Goal: Contribute content: Add original content to the website for others to see

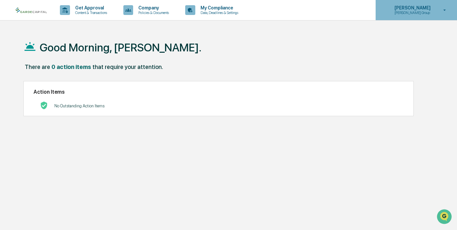
click at [419, 10] on p "Scott Group" at bounding box center [411, 12] width 45 height 5
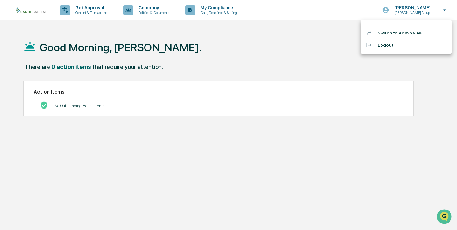
click at [387, 34] on li "Switch to Admin view..." at bounding box center [405, 33] width 91 height 12
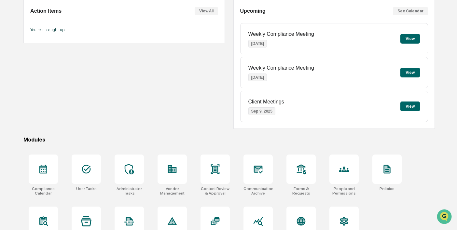
scroll to position [85, 0]
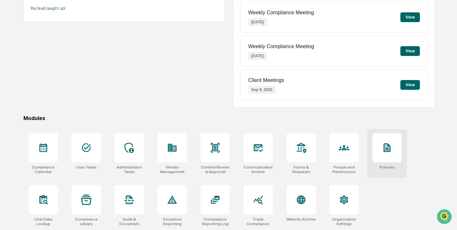
click at [386, 150] on icon at bounding box center [386, 147] width 7 height 9
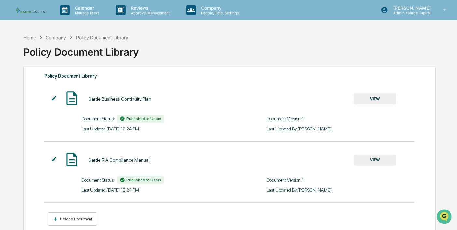
click at [372, 99] on button "VIEW" at bounding box center [374, 98] width 42 height 11
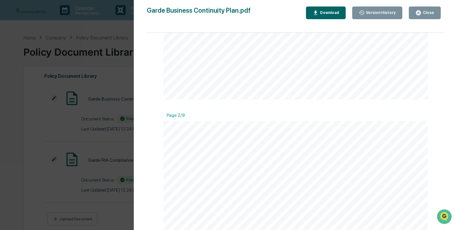
scroll to position [116, 0]
click at [424, 13] on div "Close" at bounding box center [427, 12] width 13 height 5
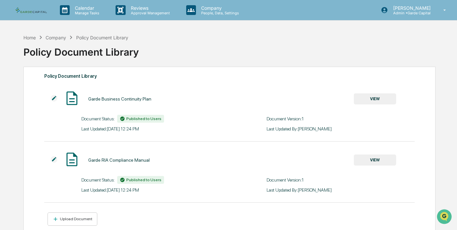
click at [53, 98] on img at bounding box center [54, 98] width 7 height 7
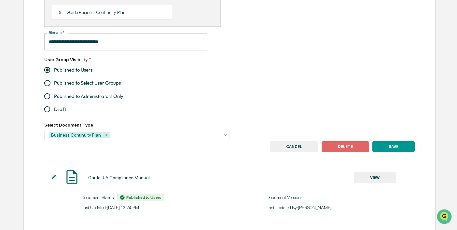
scroll to position [125, 0]
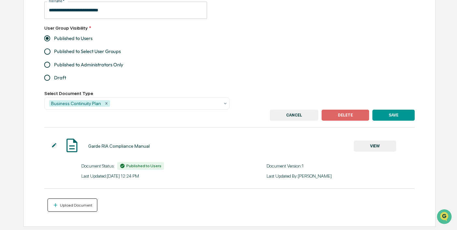
click at [77, 205] on div "Upload Document" at bounding box center [76, 205] width 34 height 5
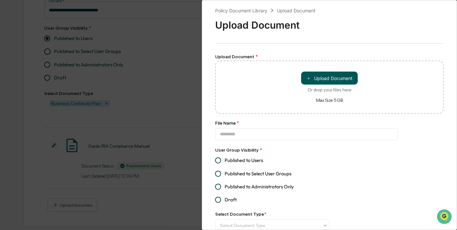
click at [325, 78] on button "＋ Upload Document" at bounding box center [329, 78] width 57 height 13
type input "**********"
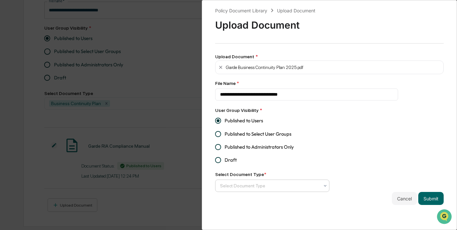
click at [239, 186] on div at bounding box center [269, 185] width 99 height 7
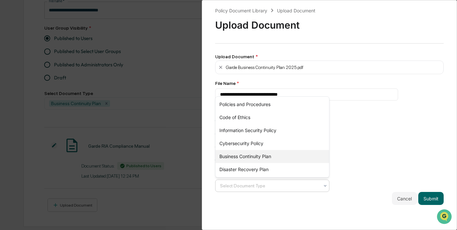
click at [250, 156] on div "Business Continuity Plan" at bounding box center [271, 156] width 113 height 13
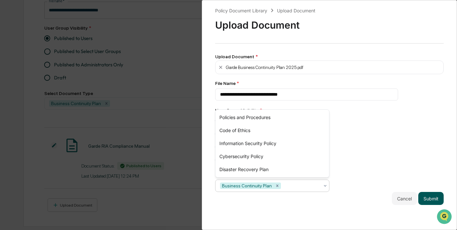
click at [429, 199] on button "Submit" at bounding box center [430, 198] width 25 height 13
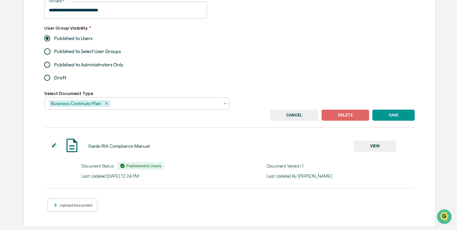
type input "**********"
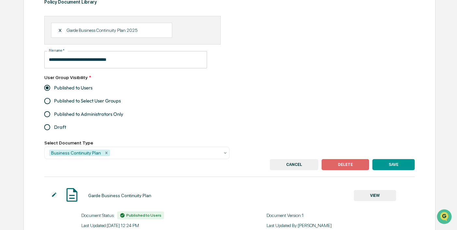
scroll to position [89, 0]
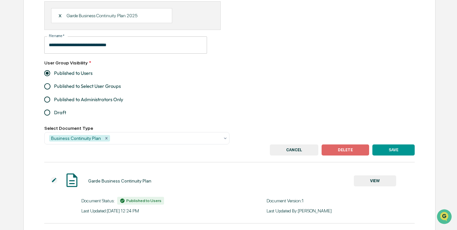
click at [396, 149] on button "SAVE" at bounding box center [393, 149] width 42 height 11
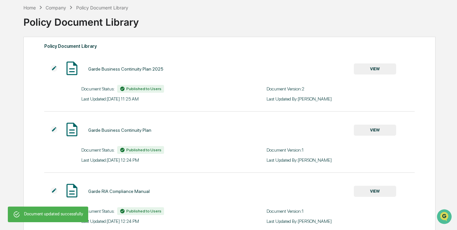
scroll to position [38, 0]
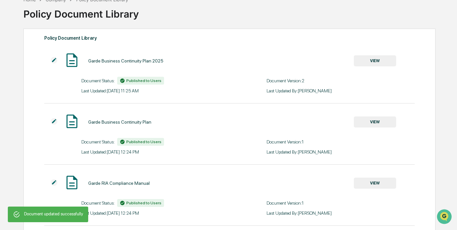
click at [55, 119] on img at bounding box center [54, 121] width 7 height 7
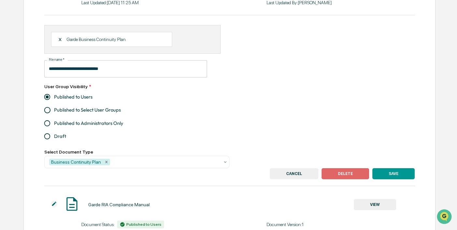
scroll to position [172, 0]
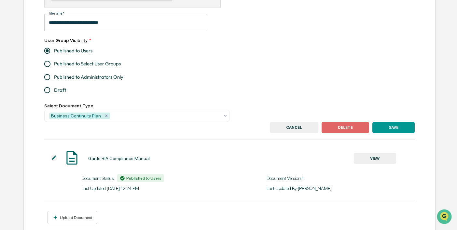
click at [348, 130] on button "DELETE" at bounding box center [344, 127] width 47 height 11
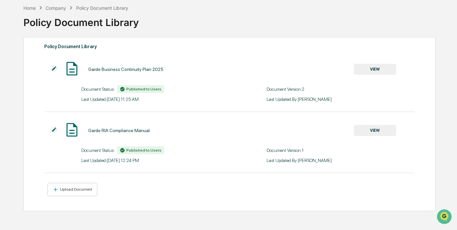
scroll to position [0, 0]
